Goal: Task Accomplishment & Management: Use online tool/utility

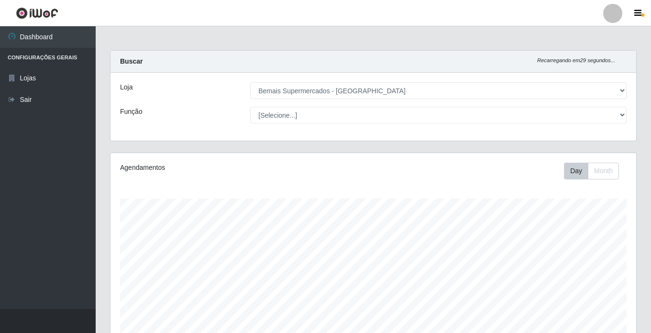
select select "250"
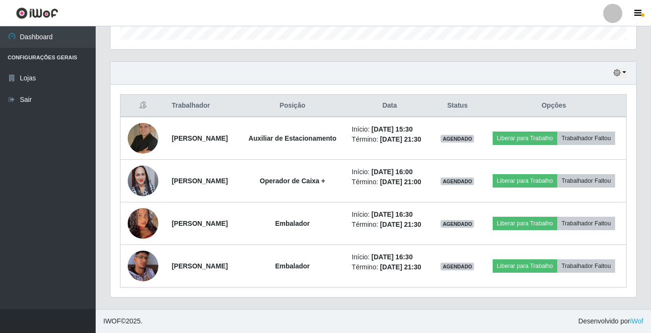
scroll to position [331, 0]
click at [618, 69] on icon "button" at bounding box center [617, 72] width 7 height 7
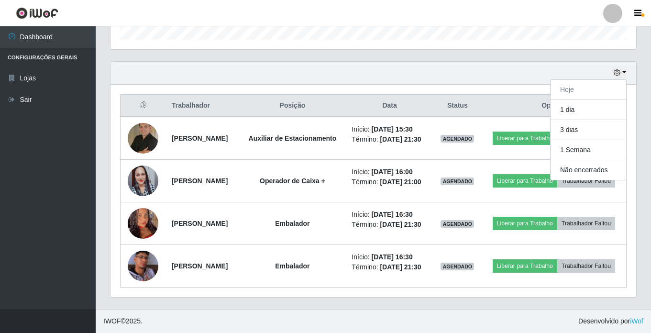
click at [476, 62] on div "Hoje 1 dia 3 dias 1 Semana Não encerrados" at bounding box center [374, 73] width 526 height 23
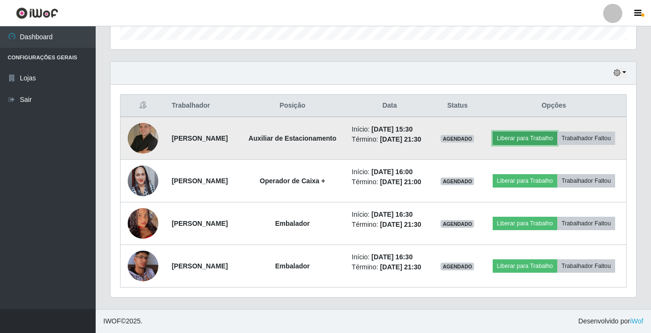
click at [542, 132] on button "Liberar para Trabalho" at bounding box center [525, 138] width 65 height 13
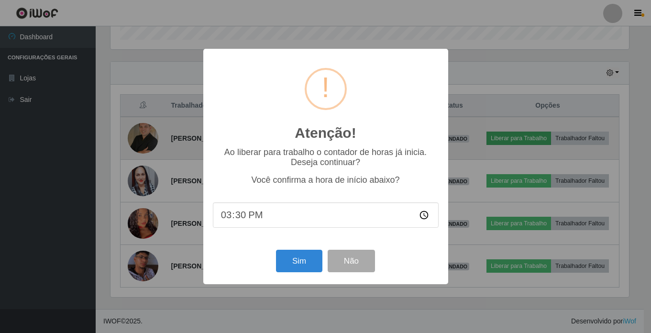
scroll to position [199, 521]
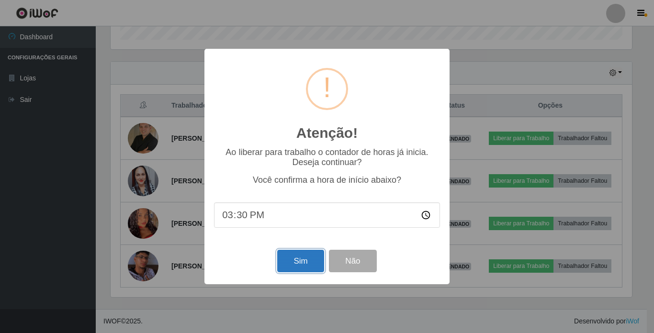
click at [302, 257] on button "Sim" at bounding box center [300, 261] width 46 height 22
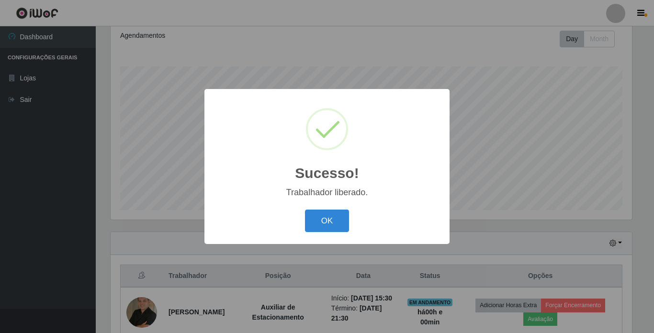
click at [340, 210] on div "OK Cancel" at bounding box center [327, 220] width 226 height 27
click at [326, 216] on button "OK" at bounding box center [327, 221] width 45 height 22
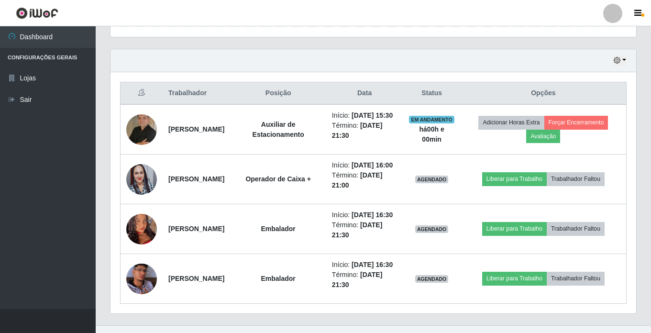
scroll to position [324, 0]
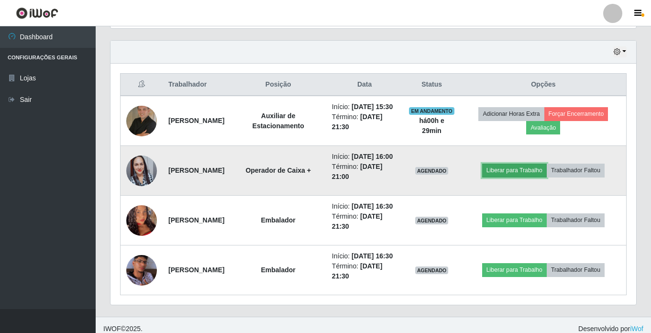
click at [528, 177] on button "Liberar para Trabalho" at bounding box center [514, 170] width 65 height 13
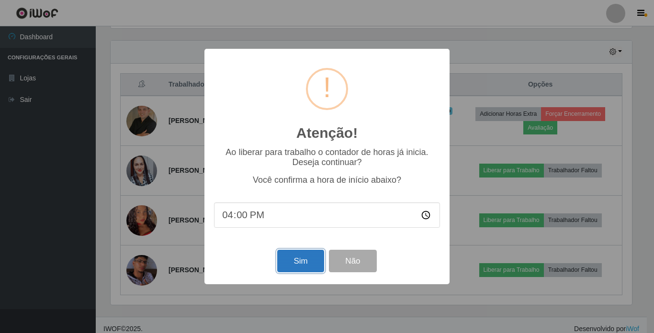
click at [312, 260] on button "Sim" at bounding box center [300, 261] width 46 height 22
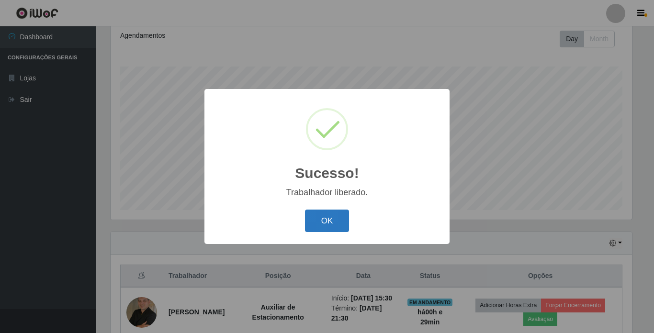
click at [328, 226] on button "OK" at bounding box center [327, 221] width 45 height 22
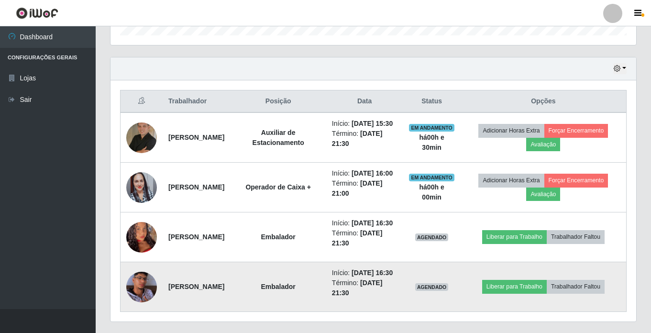
scroll to position [324, 0]
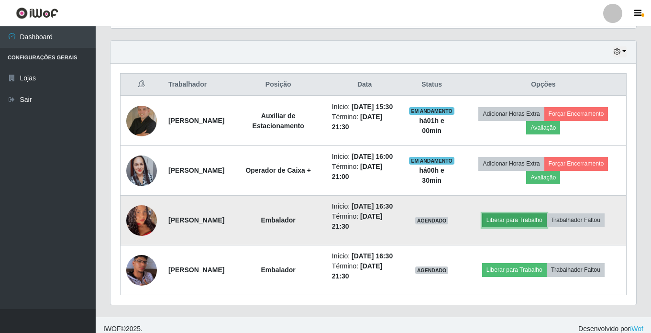
click at [537, 227] on button "Liberar para Trabalho" at bounding box center [514, 219] width 65 height 13
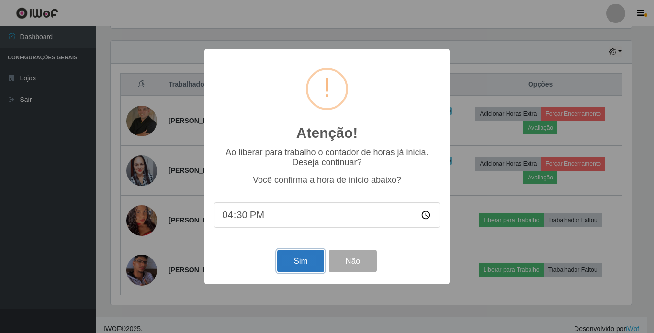
click at [308, 265] on button "Sim" at bounding box center [300, 261] width 46 height 22
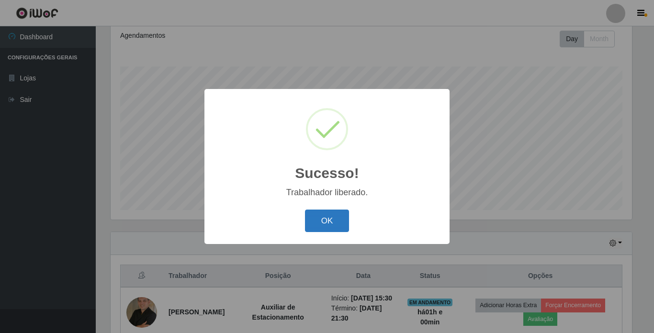
click at [334, 224] on button "OK" at bounding box center [327, 221] width 45 height 22
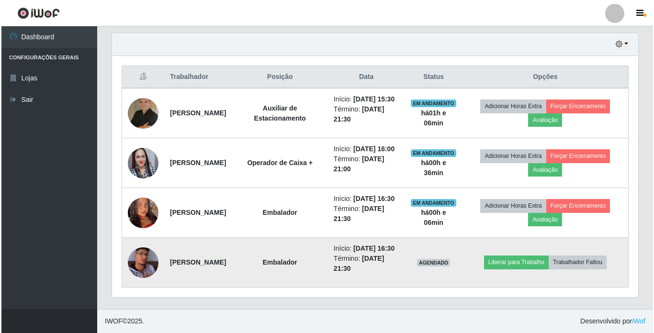
scroll to position [371, 0]
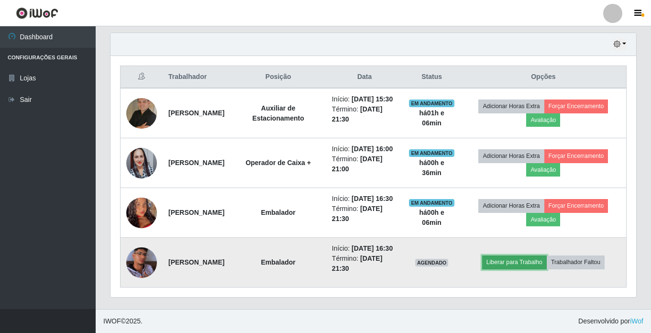
click at [523, 256] on button "Liberar para Trabalho" at bounding box center [514, 262] width 65 height 13
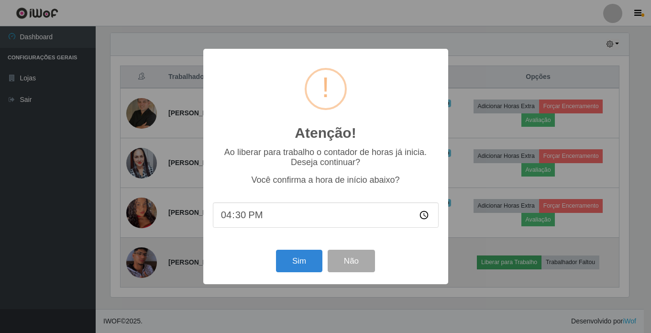
scroll to position [199, 521]
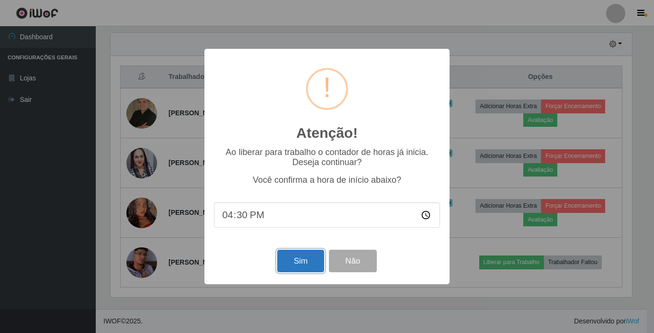
click at [303, 257] on button "Sim" at bounding box center [300, 261] width 46 height 22
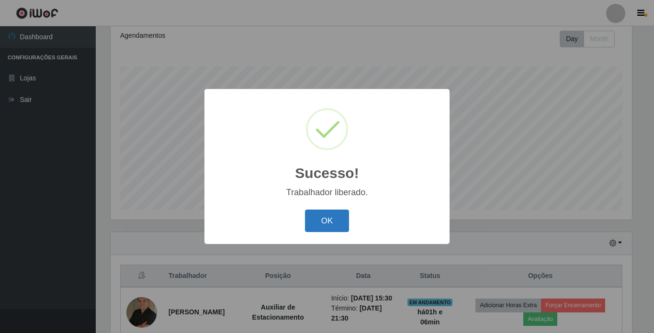
click at [326, 224] on button "OK" at bounding box center [327, 221] width 45 height 22
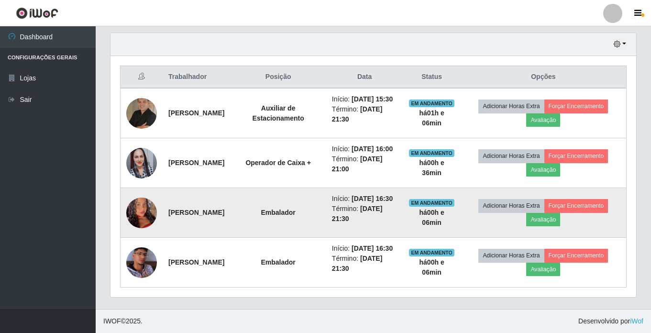
scroll to position [371, 0]
